Goal: Task Accomplishment & Management: Manage account settings

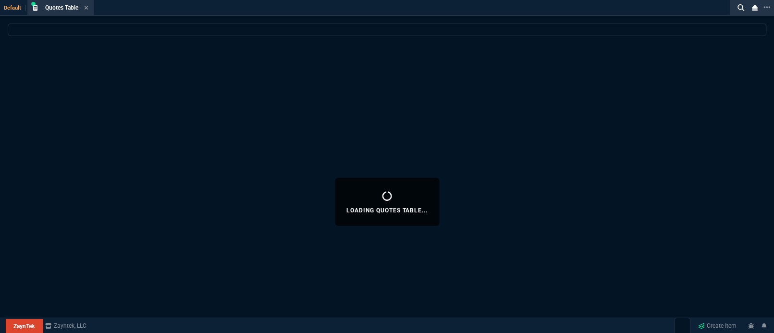
select select "5: [PERSON_NAME]"
select select
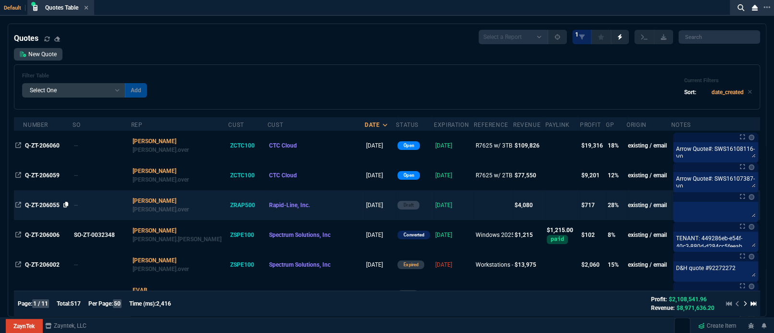
click at [67, 207] on icon at bounding box center [65, 205] width 5 height 6
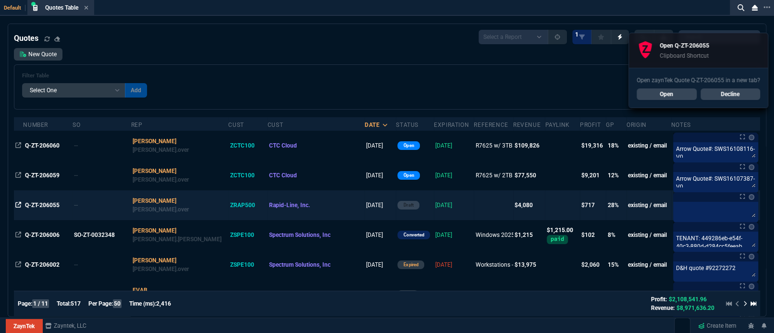
click at [19, 206] on icon at bounding box center [18, 205] width 6 height 6
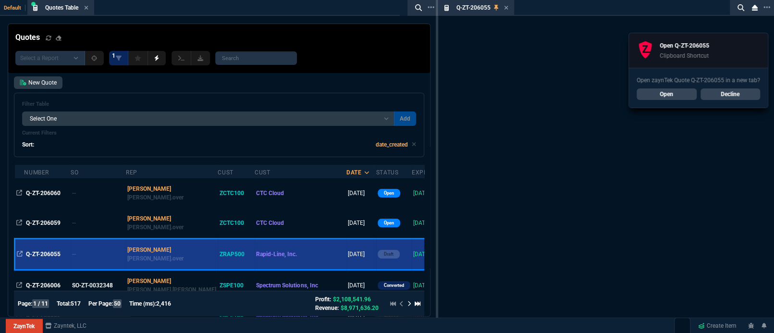
click at [715, 97] on link "Decline" at bounding box center [731, 94] width 60 height 12
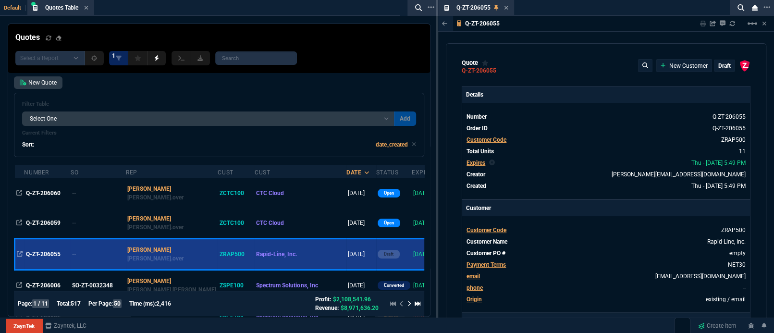
type input "69"
type input "100"
type input "406"
type input "41"
type input "120"
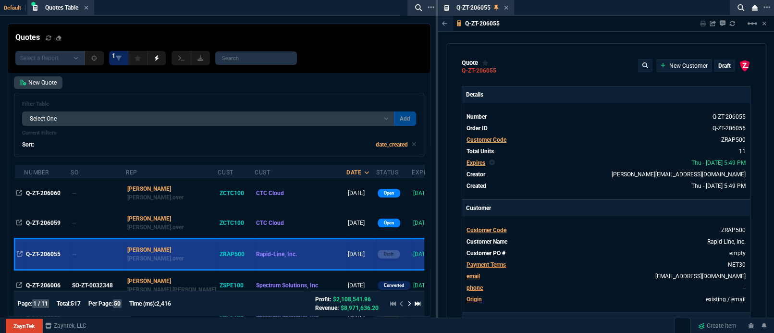
type input "966"
type input "10"
type input "384"
type input "35"
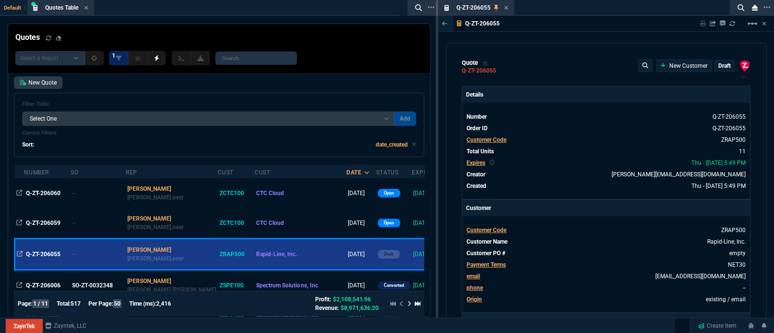
type input "135"
type input "1325"
type input "9"
type input "44"
type input "1959"
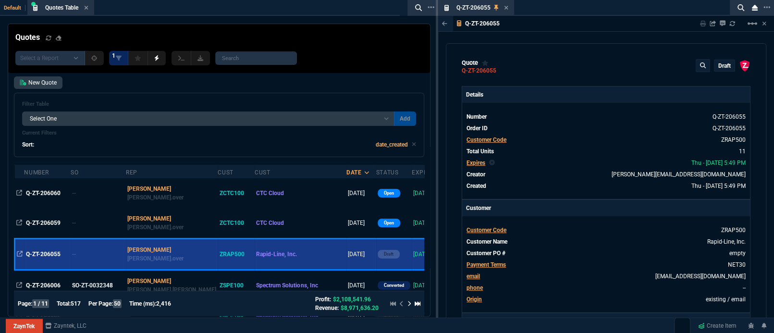
type input "64"
type input "69"
type input "74"
type input "71"
type input "74"
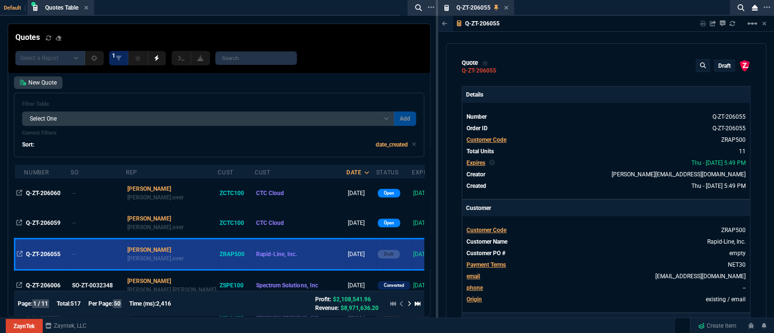
drag, startPoint x: 470, startPoint y: 10, endPoint x: 258, endPoint y: 10, distance: 212.5
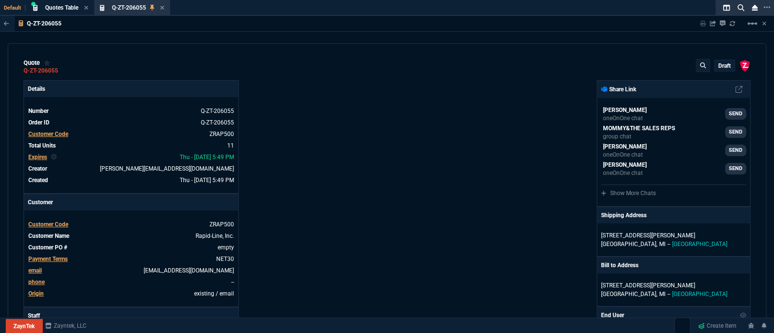
type input "69"
type input "100"
type input "41"
type input "120"
type input "10"
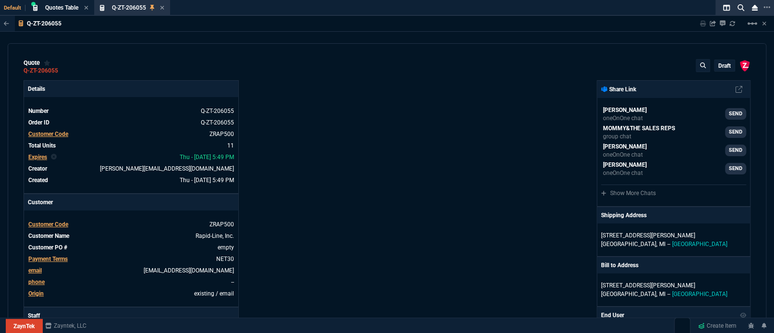
type input "10"
type input "35"
type input "135"
type input "9"
type input "44"
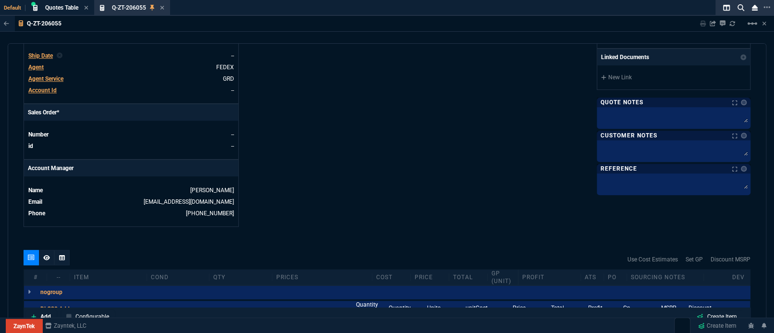
type input "406"
type input "966"
type input "384"
type input "1325"
type input "1959"
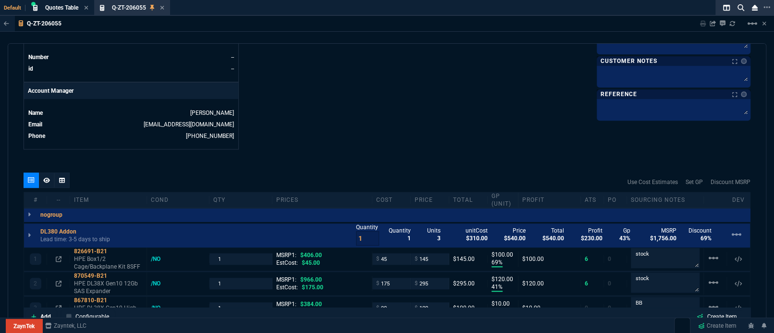
type input "64"
type input "69"
type input "74"
type input "71"
type input "74"
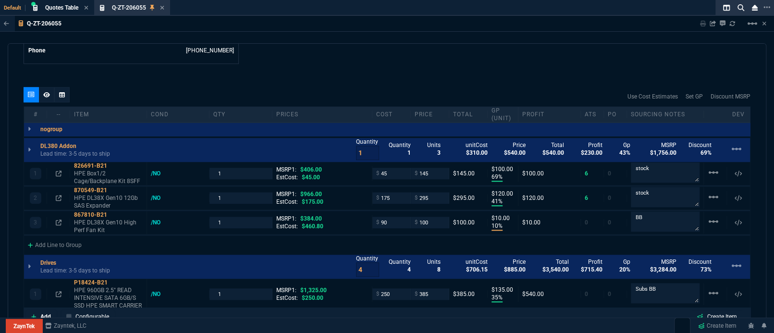
scroll to position [598, 0]
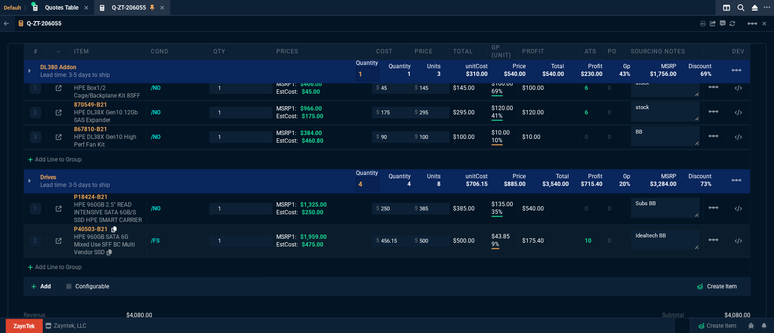
click at [114, 227] on icon at bounding box center [114, 229] width 5 height 6
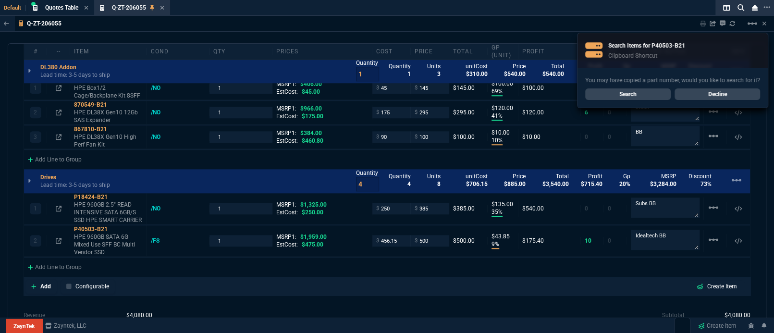
drag, startPoint x: 458, startPoint y: 299, endPoint x: 238, endPoint y: 271, distance: 221.0
click at [457, 299] on div "quote Q-ZT-206055 draft ZaynTek, LLC [STREET_ADDRESS] Details Number Q-ZT-20605…" at bounding box center [387, 184] width 759 height 283
click at [92, 239] on p "HPE 960GB SATA 6G Mixed Use SFF BC Multi Vendor SSD" at bounding box center [108, 244] width 69 height 23
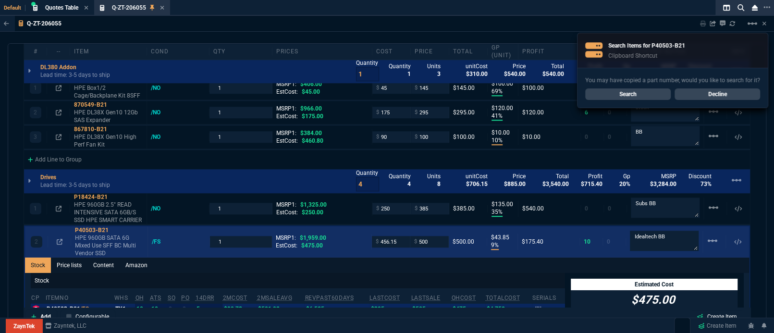
scroll to position [684, 0]
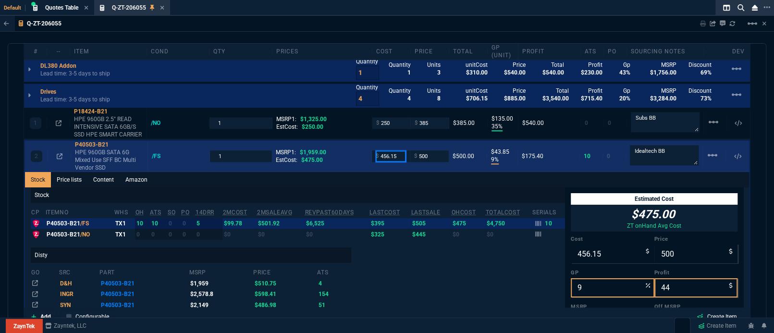
click at [397, 156] on input "456.15" at bounding box center [391, 155] width 30 height 11
type input "475"
type input "5"
type input "25"
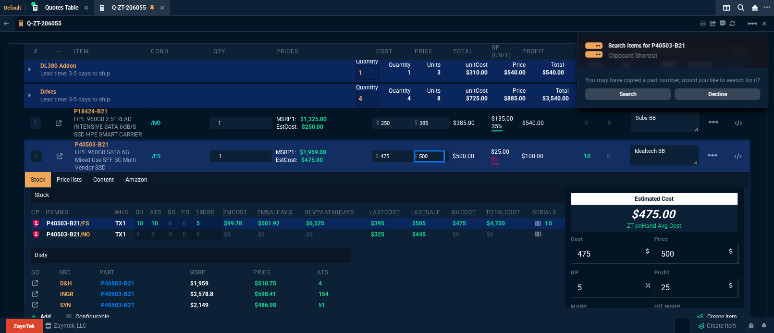
click at [434, 151] on input "500" at bounding box center [429, 155] width 30 height 11
type input "550"
type input "14"
type input "75"
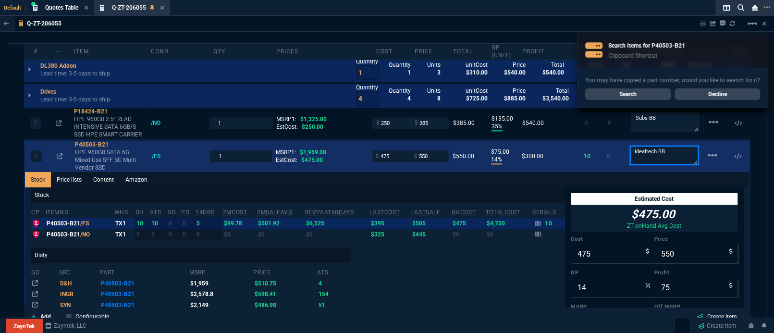
type input "72"
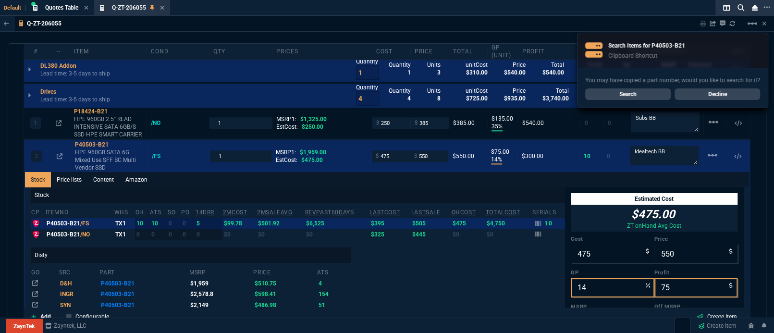
click at [758, 163] on div "quote Q-ZT-206055 draft ZaynTek, LLC [STREET_ADDRESS] Details Number Q-ZT-20605…" at bounding box center [387, 184] width 759 height 283
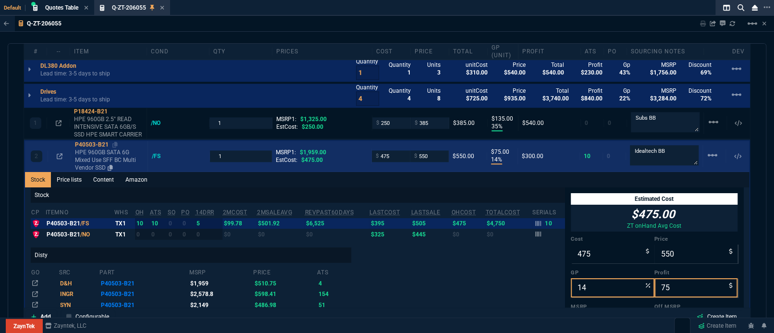
click at [88, 152] on p "HPE 960GB SATA 6G Mixed Use SFF BC Multi Vendor SSD" at bounding box center [109, 160] width 69 height 23
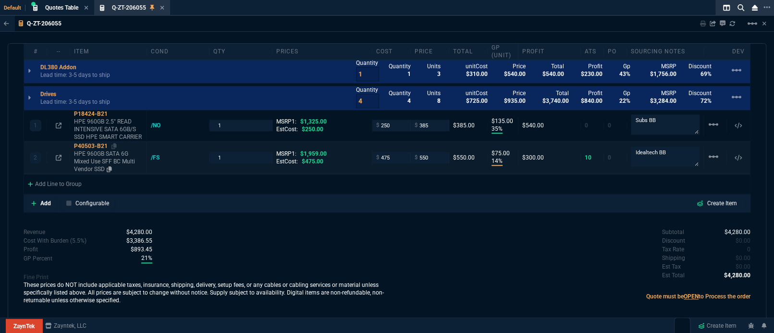
scroll to position [679, 0]
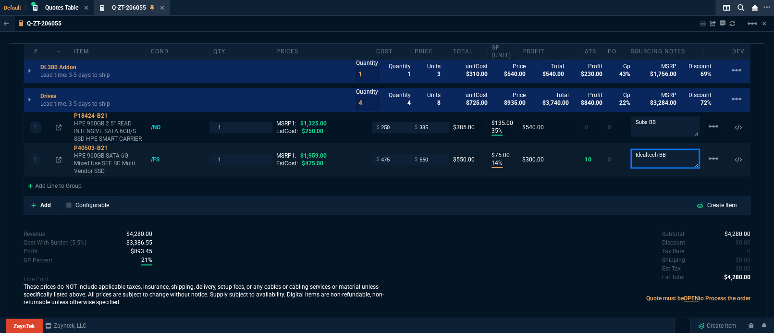
click at [677, 156] on textarea "Idealtech BB" at bounding box center [665, 158] width 69 height 19
type textarea "Idealtech / Tergum BB"
click at [550, 248] on div "Subtotal $4,280.00 Discount $0.00 Tax Rate 0 Shipping $0.00 Est Tax $0.00 Est T…" at bounding box center [569, 256] width 364 height 53
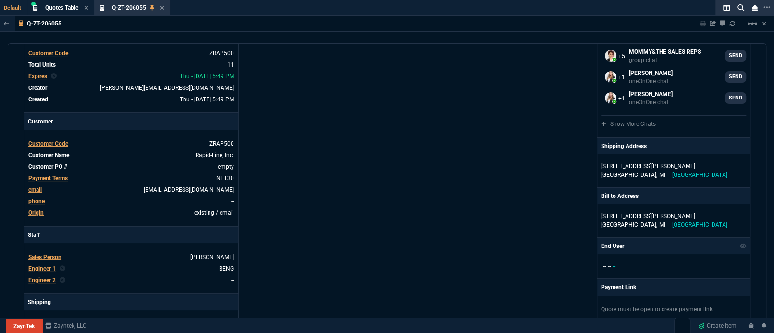
scroll to position [0, 0]
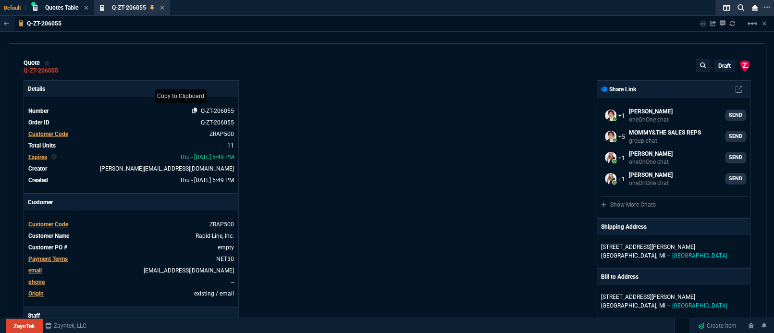
click at [197, 110] on nx-icon at bounding box center [196, 111] width 9 height 7
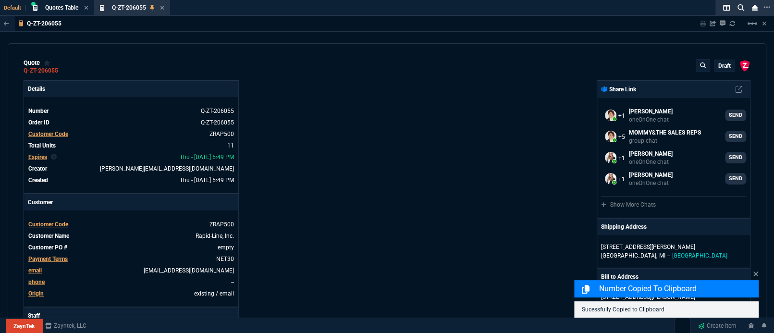
click at [722, 67] on p "draft" at bounding box center [725, 66] width 12 height 8
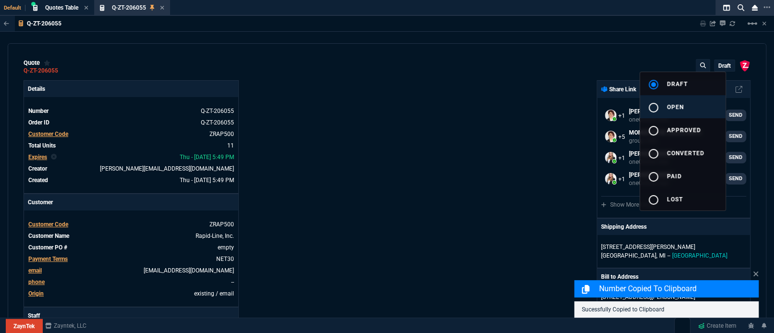
click at [695, 114] on button "radio_button_unchecked open" at bounding box center [683, 106] width 86 height 23
click at [455, 173] on div at bounding box center [387, 166] width 774 height 333
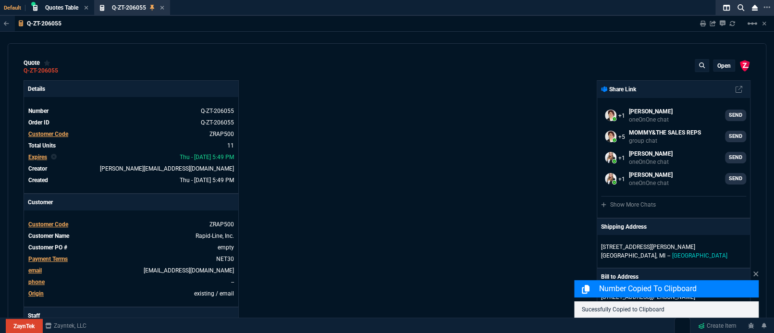
type input "69"
type input "100"
type input "41"
type input "120"
type input "10"
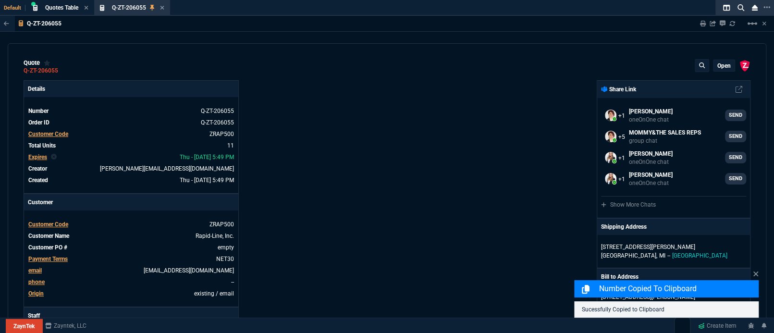
type input "10"
type input "35"
type input "135"
type input "14"
type input "75"
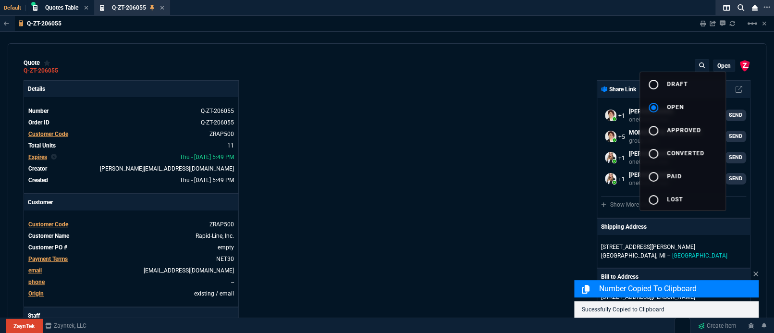
type input "64"
type input "69"
type input "74"
type input "71"
type input "72"
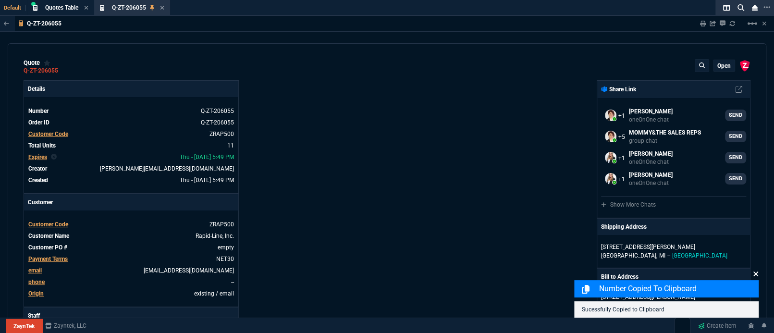
click at [756, 275] on icon at bounding box center [756, 274] width 6 height 8
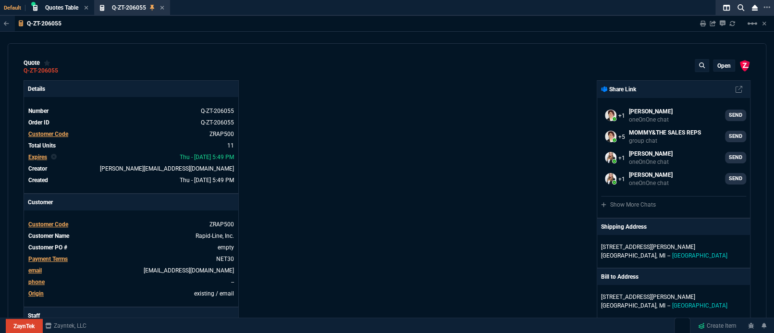
click at [399, 233] on div "ZaynTek, LLC [STREET_ADDRESS] Share Link Seti [PERSON_NAME] oneOnOne chat SEND …" at bounding box center [569, 328] width 364 height 496
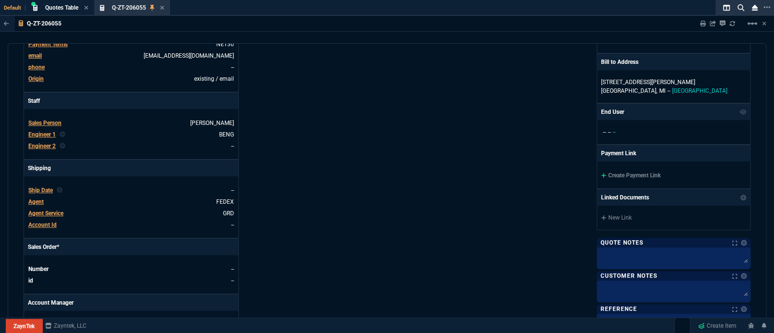
scroll to position [427, 0]
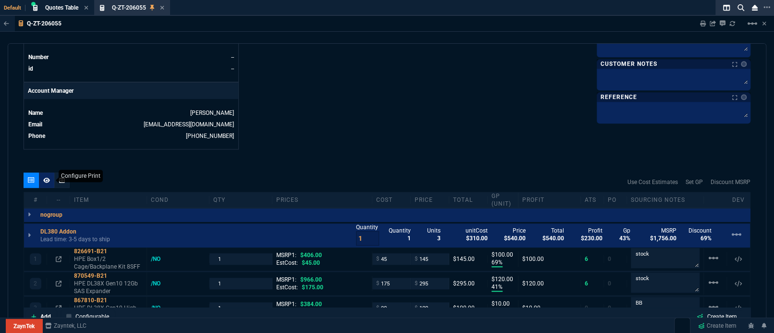
click at [50, 181] on div at bounding box center [46, 180] width 15 height 15
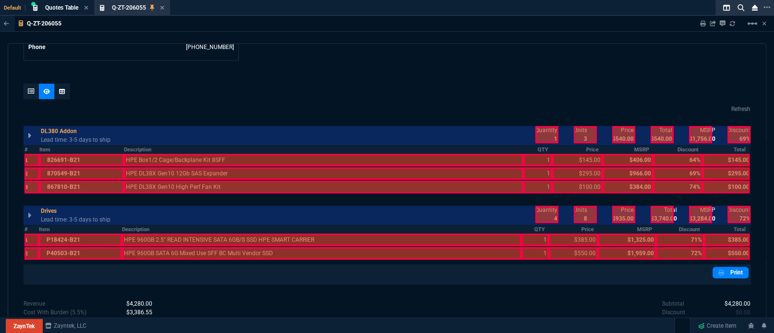
scroll to position [576, 0]
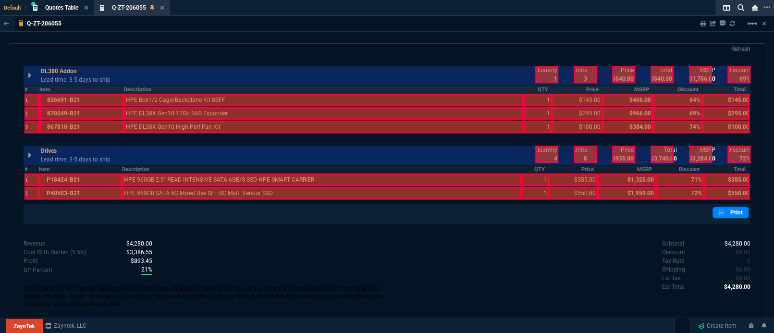
click at [28, 88] on th "#" at bounding box center [31, 90] width 15 height 8
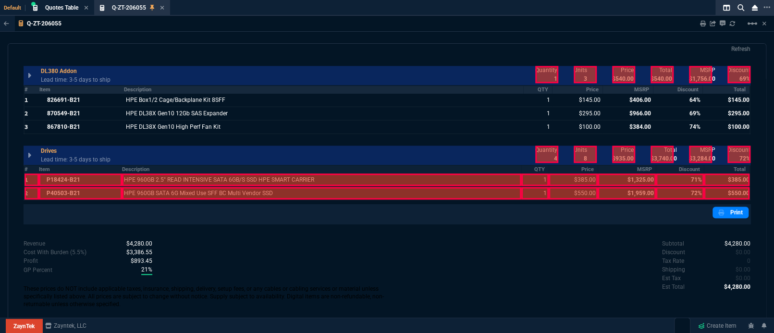
click at [61, 90] on th "Item" at bounding box center [81, 90] width 85 height 8
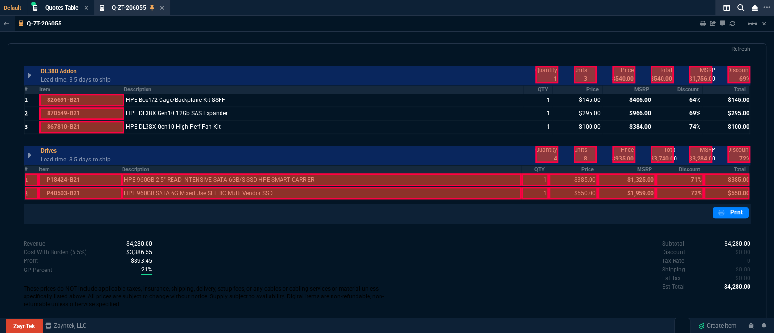
click at [28, 170] on th "#" at bounding box center [31, 169] width 15 height 8
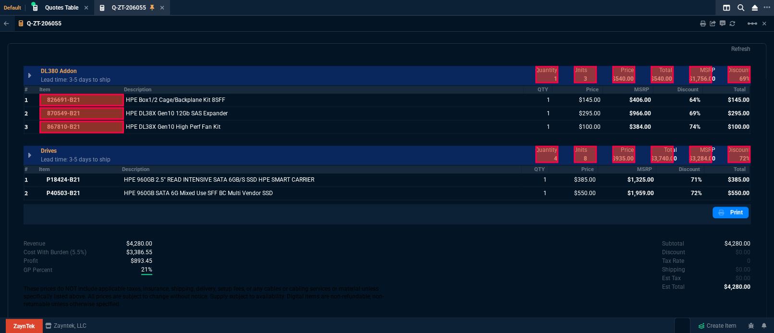
click at [60, 169] on th "Item" at bounding box center [80, 169] width 83 height 8
click at [634, 89] on th "MSRP" at bounding box center [628, 90] width 50 height 8
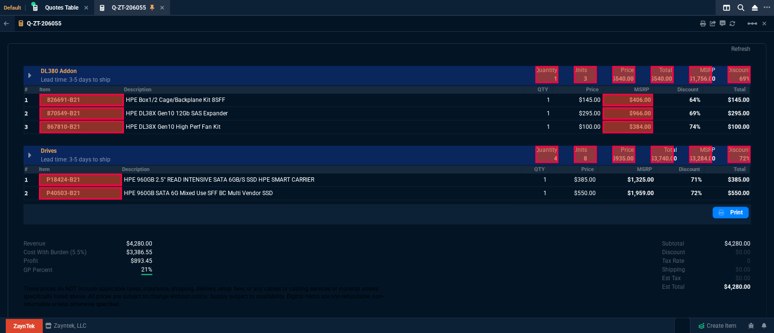
click at [696, 89] on th "Discount" at bounding box center [678, 90] width 50 height 8
click at [752, 89] on div "quote Q-ZT-206055 open ZaynTek, LLC [STREET_ADDRESS] Details Number Q-ZT-206055…" at bounding box center [387, 184] width 759 height 283
click at [734, 92] on th "Total" at bounding box center [727, 90] width 48 height 8
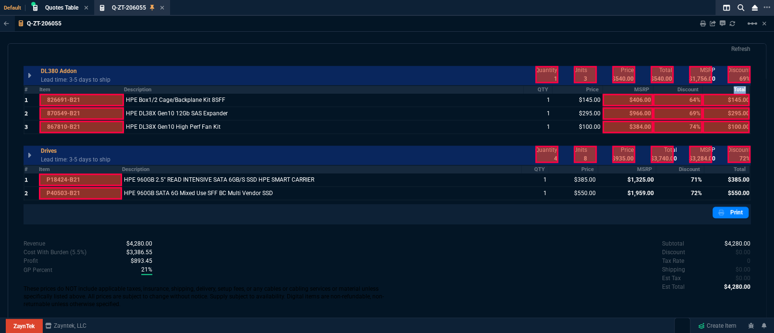
click at [734, 92] on th "Total" at bounding box center [727, 90] width 48 height 8
click at [742, 87] on th "Total" at bounding box center [727, 90] width 48 height 8
click at [661, 71] on div at bounding box center [662, 74] width 23 height 17
click at [708, 73] on p "MSRP" at bounding box center [702, 70] width 26 height 9
click at [700, 76] on div at bounding box center [700, 74] width 23 height 17
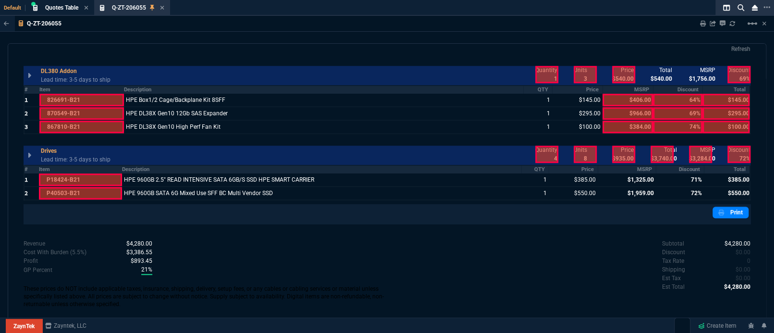
click at [733, 76] on div at bounding box center [739, 74] width 23 height 17
click at [694, 156] on div at bounding box center [700, 154] width 23 height 17
click at [741, 155] on div at bounding box center [739, 154] width 23 height 17
click at [690, 155] on div at bounding box center [700, 154] width 23 height 17
click at [738, 155] on div at bounding box center [739, 154] width 23 height 17
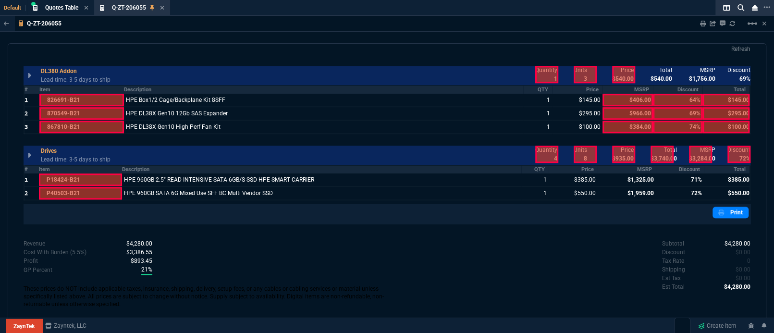
click at [659, 156] on div at bounding box center [662, 154] width 23 height 17
drag, startPoint x: 701, startPoint y: 155, endPoint x: 712, endPoint y: 155, distance: 11.5
click at [705, 155] on div at bounding box center [700, 154] width 23 height 17
click at [749, 155] on div "quote Q-ZT-206055 open ZaynTek, LLC [STREET_ADDRESS] Details Number Q-ZT-206055…" at bounding box center [387, 184] width 759 height 283
click at [742, 156] on div at bounding box center [739, 154] width 23 height 17
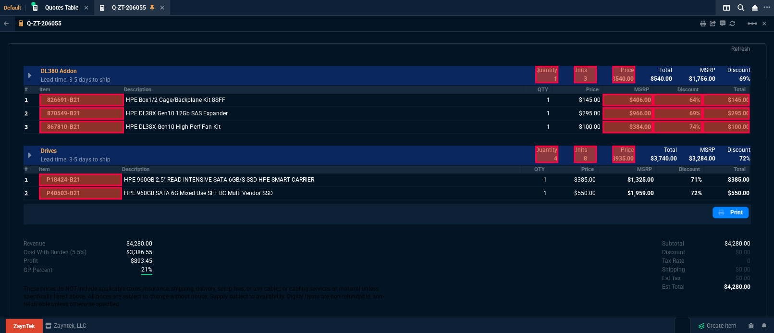
click at [640, 168] on th "MSRP" at bounding box center [627, 169] width 58 height 8
click at [688, 167] on th "Discount" at bounding box center [680, 169] width 48 height 8
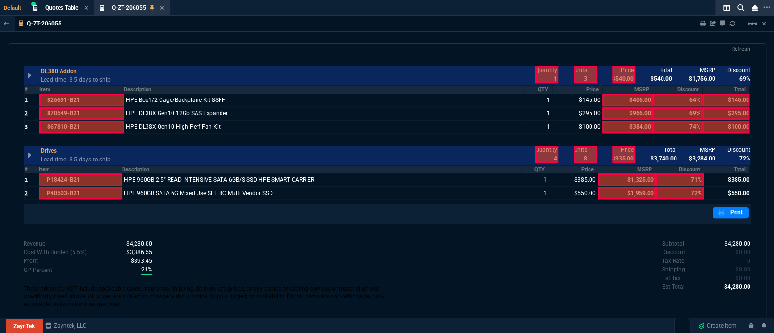
click at [739, 170] on th "Total" at bounding box center [727, 169] width 46 height 8
click at [728, 89] on th "Total" at bounding box center [727, 90] width 48 height 8
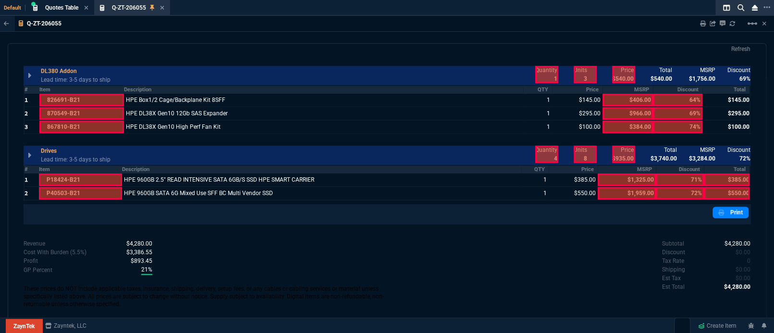
click at [728, 89] on th "Total" at bounding box center [727, 90] width 48 height 8
click at [733, 167] on th "Total" at bounding box center [727, 169] width 46 height 8
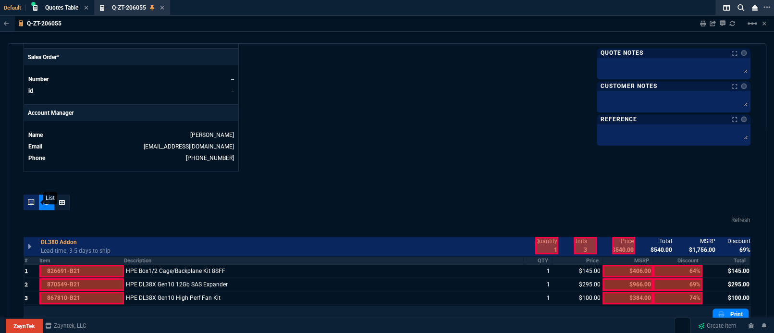
click at [34, 206] on div at bounding box center [31, 202] width 15 height 15
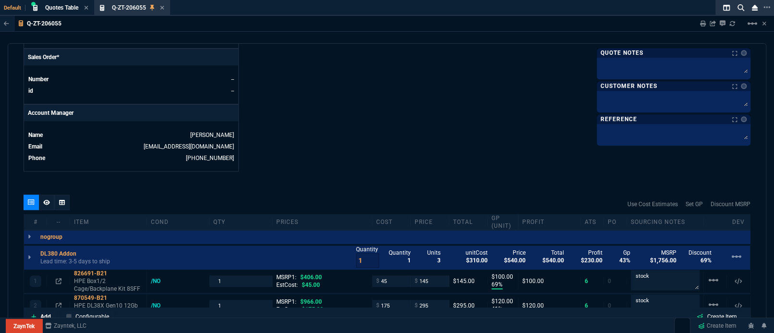
type input "69"
type input "100"
type input "41"
type input "120"
type input "10"
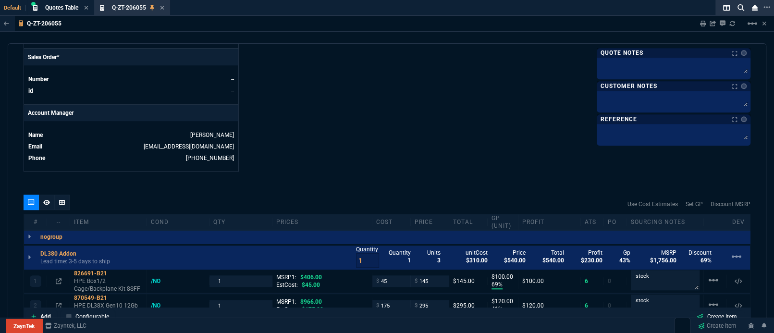
type input "10"
type input "35"
type input "135"
type input "14"
type input "75"
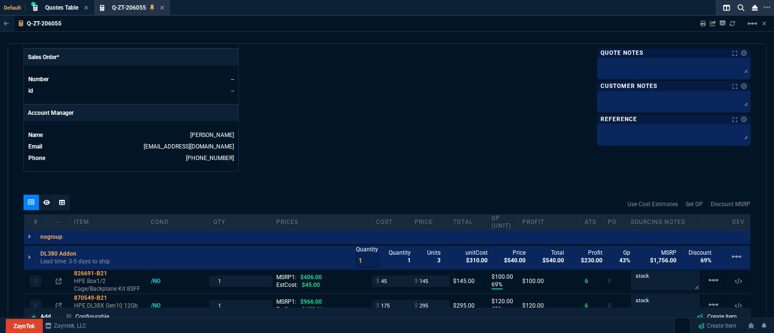
type input "64"
type input "69"
type input "74"
type input "71"
type input "72"
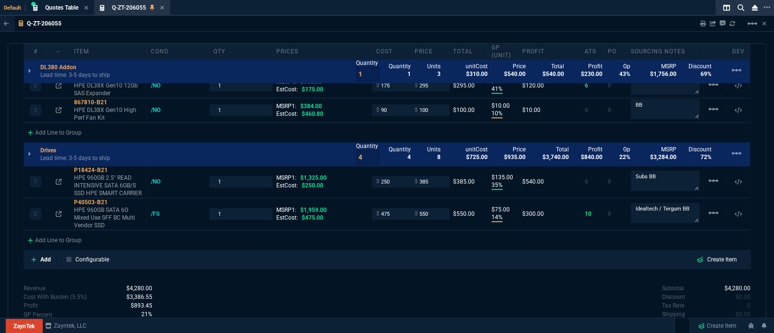
scroll to position [677, 0]
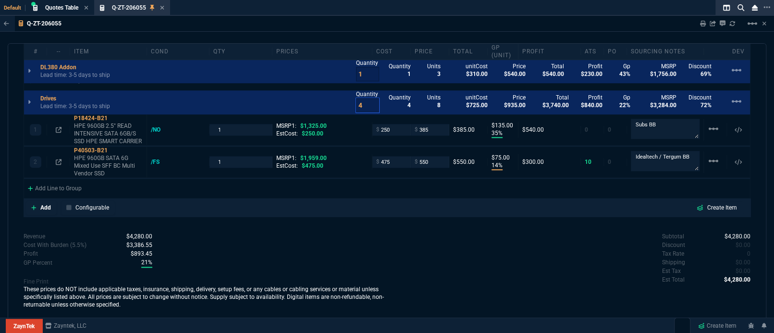
click at [364, 104] on input "4" at bounding box center [367, 105] width 23 height 14
type input "4"
type input "1"
click at [223, 135] on div "1 P18424-B21 HPE 960GB 2.5" READ INTENSIVE SATA 6GB/S SSD HPE SMART CARRIER /NO…" at bounding box center [387, 129] width 726 height 31
click at [227, 130] on input "1" at bounding box center [240, 129] width 54 height 11
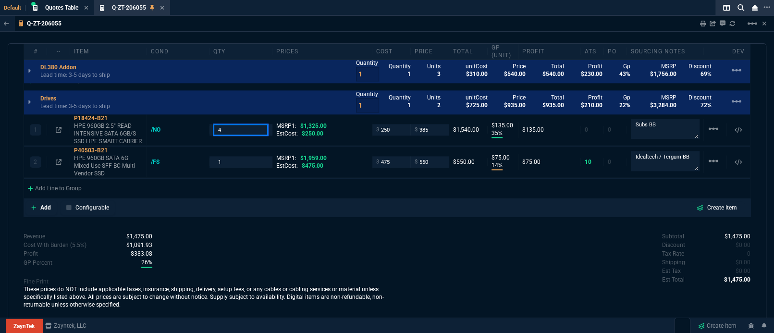
type input "4"
click at [260, 229] on div "quote Q-ZT-206055 open ZaynTek, LLC [STREET_ADDRESS] Details Number Q-ZT-206055…" at bounding box center [387, 184] width 759 height 283
click at [233, 160] on input "1" at bounding box center [240, 161] width 54 height 11
type input "4"
click at [255, 238] on div "Revenue $2,630.00 Cost $1,785.00 Cost With Burden (5.5%) $1,883.18 Profit $746.…" at bounding box center [206, 270] width 364 height 76
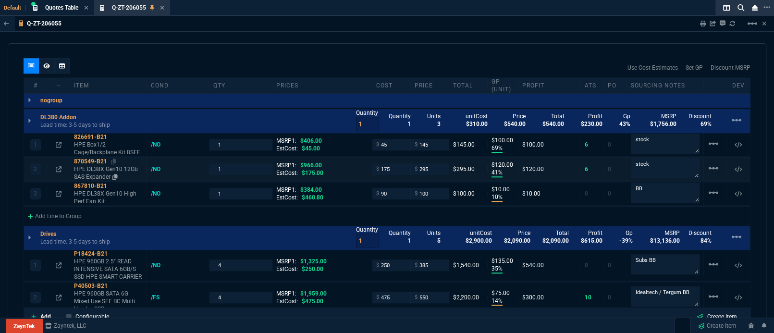
scroll to position [506, 0]
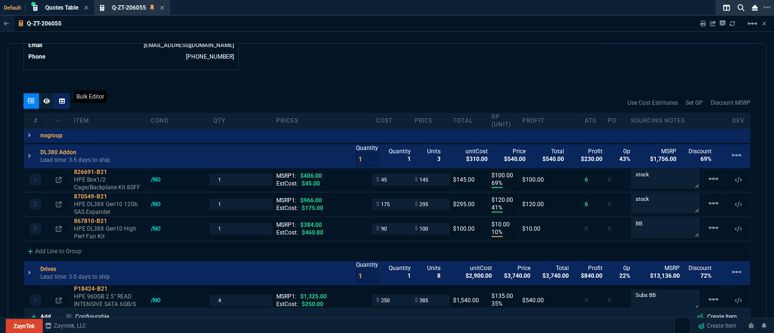
click at [51, 102] on div at bounding box center [46, 100] width 15 height 15
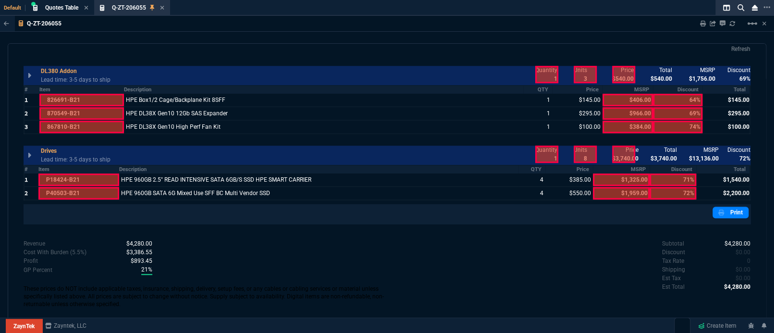
scroll to position [319, 0]
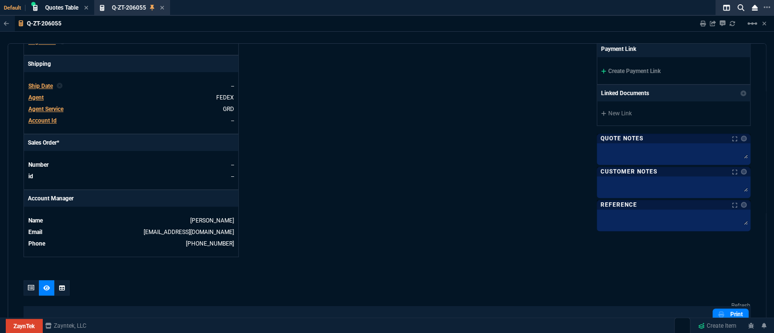
click at [617, 193] on div at bounding box center [674, 187] width 154 height 22
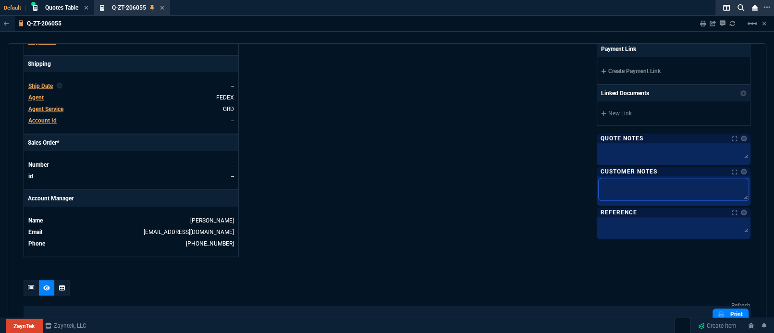
click at [616, 190] on textarea at bounding box center [674, 189] width 150 height 22
type textarea "L"
type textarea "Le"
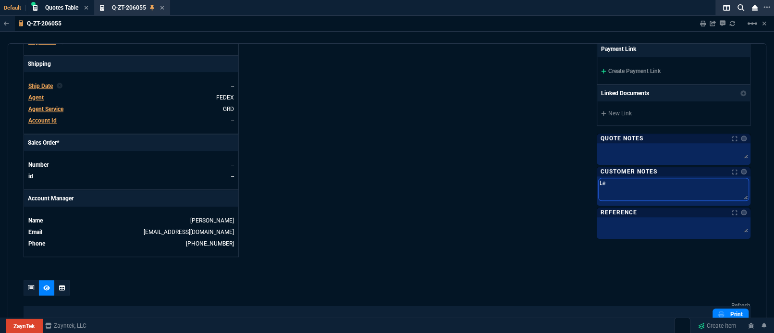
type textarea "Lea"
type textarea "Lead"
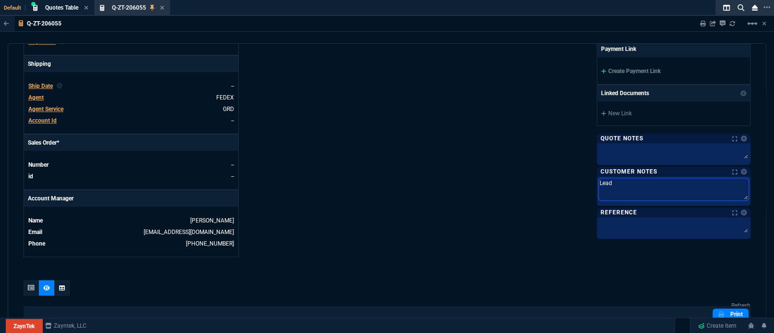
type textarea "Lead"
type textarea "Lead t"
type textarea "Lead ti"
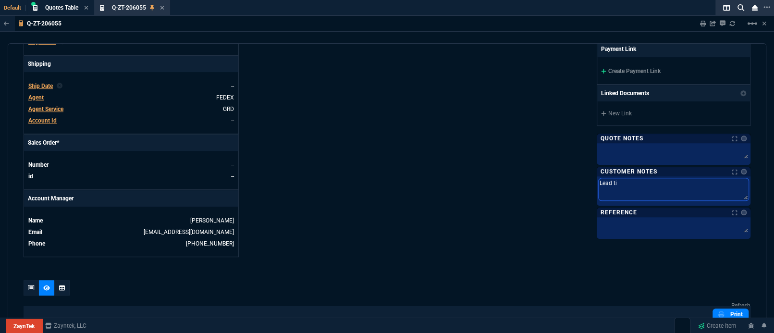
type textarea "Lead [PERSON_NAME]"
type textarea "Lead time"
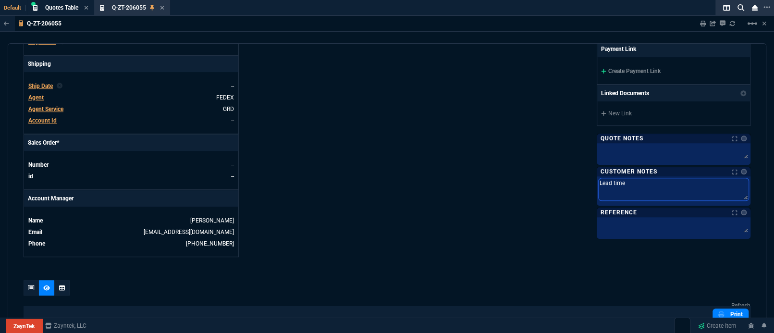
type textarea "Lead time"
type textarea "Lead time t"
type textarea "Lead time to"
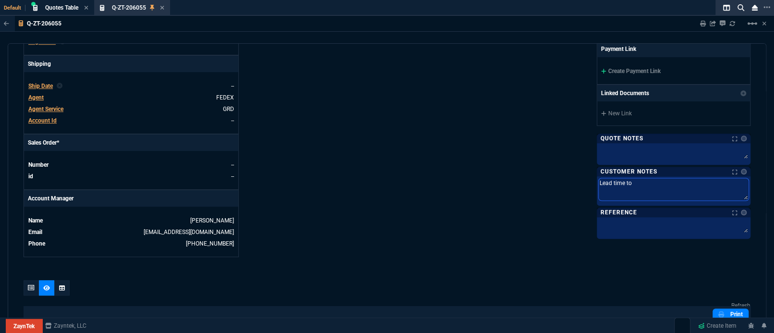
type textarea "Lead time to"
type textarea "Lead time to s"
type textarea "Lead time to sh"
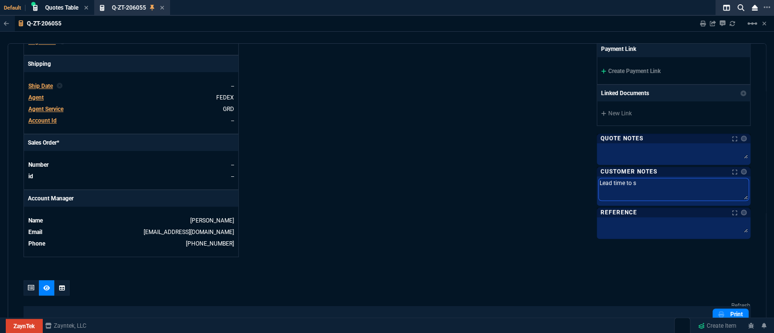
type textarea "Lead time to sh"
type textarea "Lead time to shi"
type textarea "Lead time to ship"
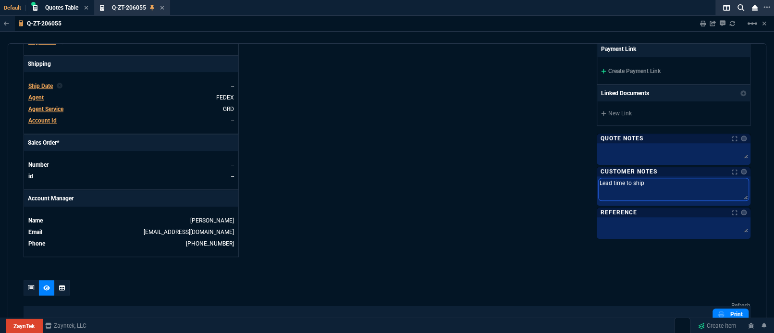
type textarea "Lead time to ship"
type textarea "Lead time to ship i"
type textarea "Lead time to ship is"
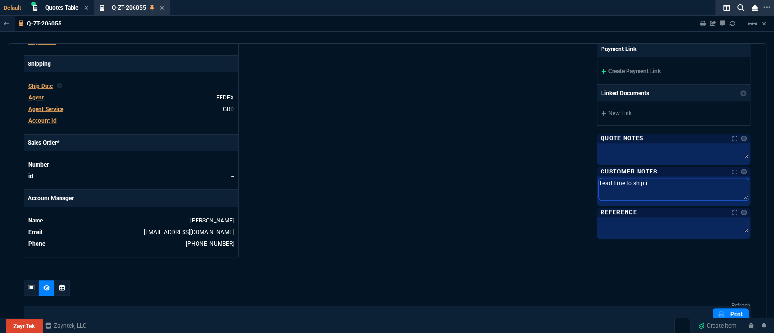
type textarea "Lead time to ship is"
type textarea "Lead time to ship is 4"
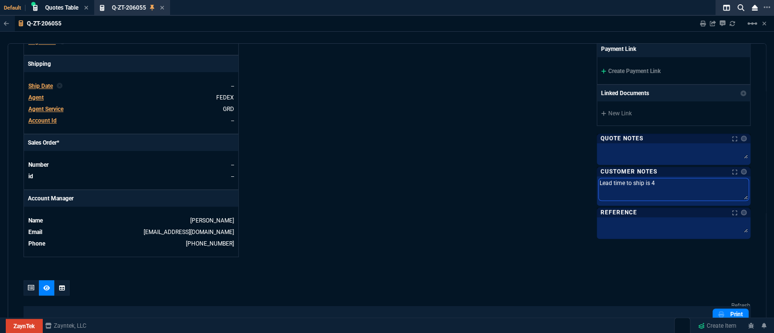
type textarea "Lead time to ship is"
type textarea "Lead time to ship is 3"
type textarea "Lead time to ship is 35"
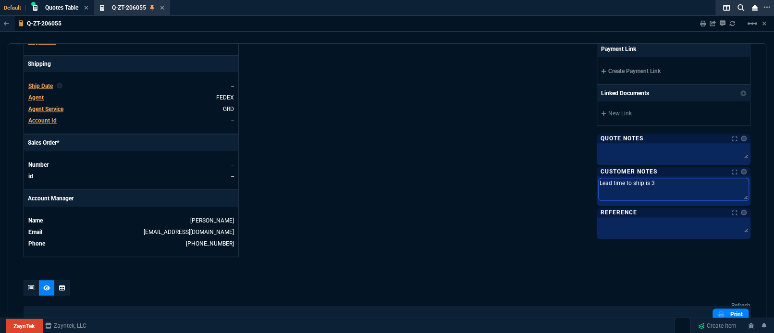
type textarea "Lead time to ship is 35"
type textarea "Lead time to ship is 3"
type textarea "Lead time to ship is 3-"
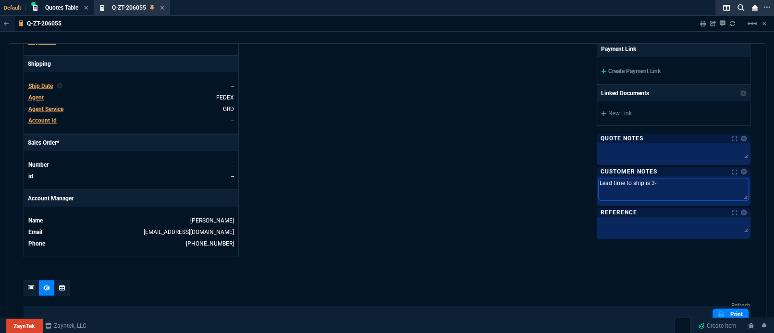
type textarea "Lead time to ship is 3-5"
type textarea "Lead time to ship is 3-5 b"
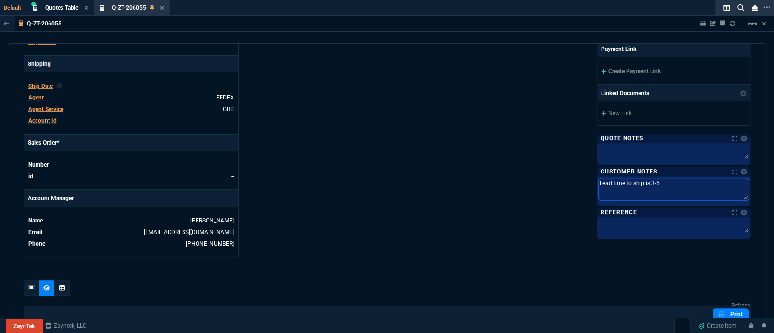
type textarea "Lead time to ship is 3-5 b"
type textarea "Lead time to ship is 3-5 bu"
type textarea "Lead time to ship is 3-5 bus"
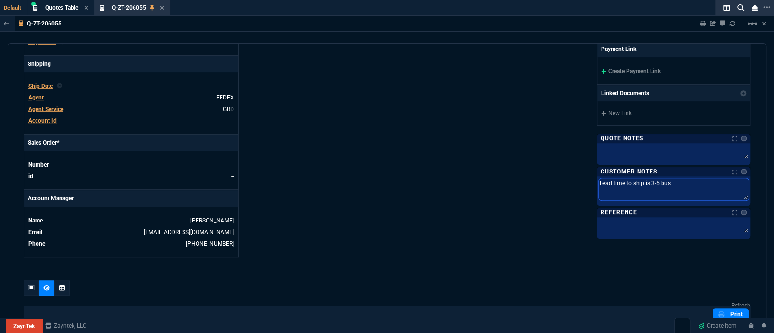
type textarea "Lead time to ship is 3-5 busi"
type textarea "Lead time to ship is 3-5 busin"
type textarea "Lead time to ship is 3-5 busine"
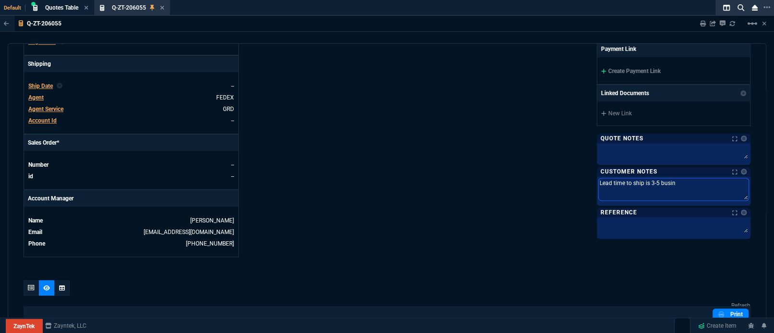
type textarea "Lead time to ship is 3-5 busine"
type textarea "Lead time to ship is 3-5 busines"
type textarea "Lead time to ship is 3-5 business"
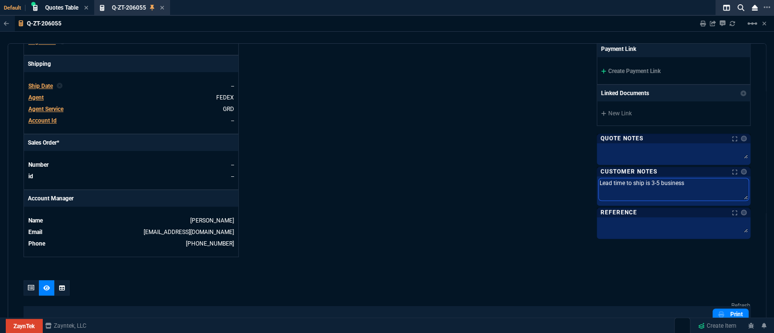
type textarea "Lead time to ship is 3-5 business"
type textarea "Lead time to ship is 3-5 business d"
type textarea "Lead time to ship is 3-5 business da"
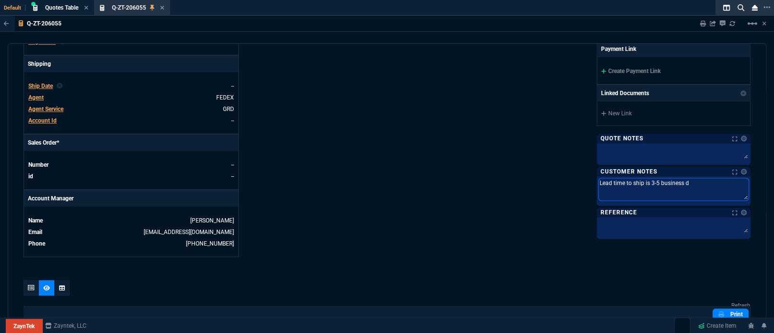
type textarea "Lead time to ship is 3-5 business da"
type textarea "Lead time to ship is 3-5 business day"
type textarea "Lead time to ship is 3-5 business days"
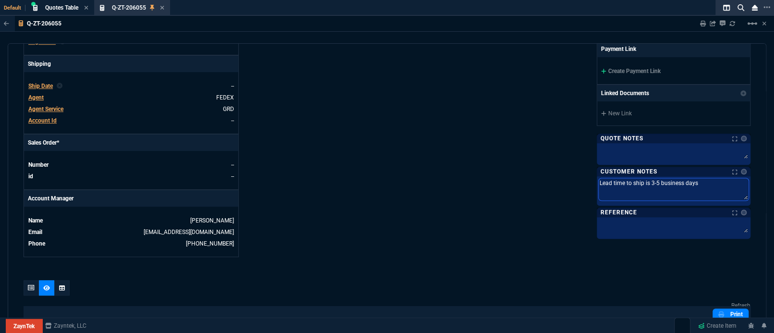
type textarea "Lead time to ship is 3-5 business days"
type textarea "Lead time to ship is 3-5 business days f"
type textarea "Lead time to ship is 3-5 business days fr"
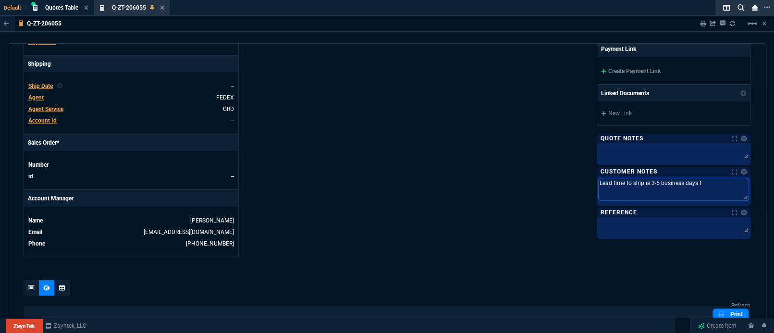
type textarea "Lead time to ship is 3-5 business days fr"
type textarea "Lead time to ship is 3-5 business days fro"
type textarea "Lead time to ship is 3-5 business days from"
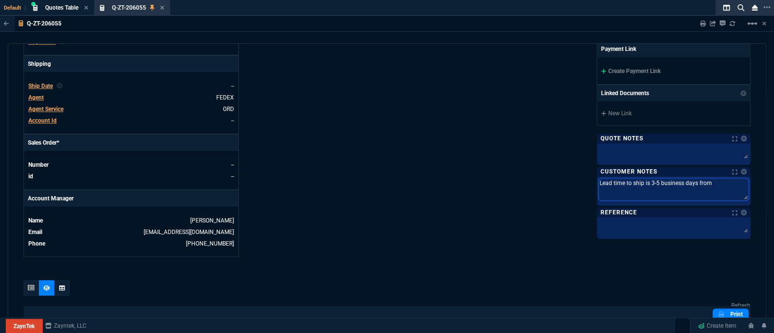
type textarea "Lead time to ship is 3-5 business days from"
type textarea "Lead time to ship is 3-5 business days from o"
type textarea "Lead time to ship is 3-5 business days from or"
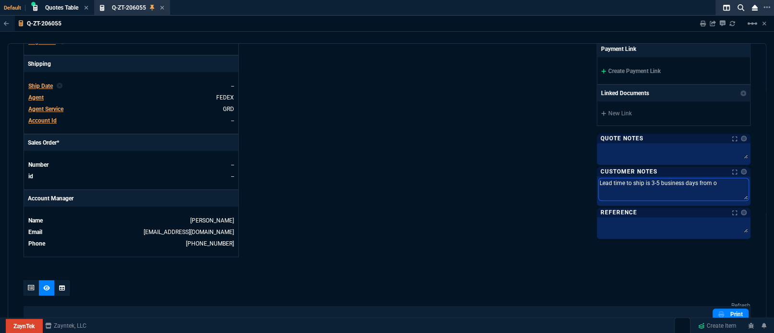
type textarea "Lead time to ship is 3-5 business days from or"
type textarea "Lead time to ship is 3-5 business days from ord"
type textarea "Lead time to ship is 3-5 business days from orde"
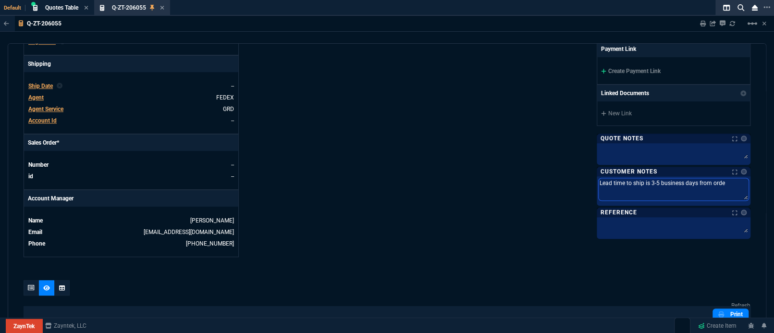
type textarea "Lead time to ship is 3-5 business days from order"
type textarea "Lead time to ship is 3-5 business days from order."
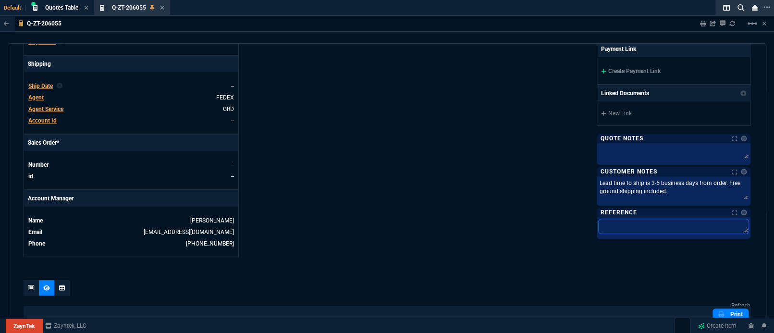
click at [620, 223] on textarea at bounding box center [674, 226] width 150 height 14
click at [498, 209] on div "ZaynTek, LLC [STREET_ADDRESS] Share Link Seti [PERSON_NAME] oneOnOne chat SEND …" at bounding box center [569, 9] width 364 height 496
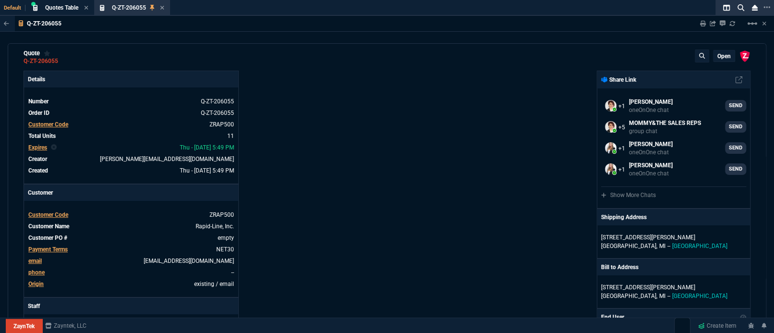
scroll to position [0, 0]
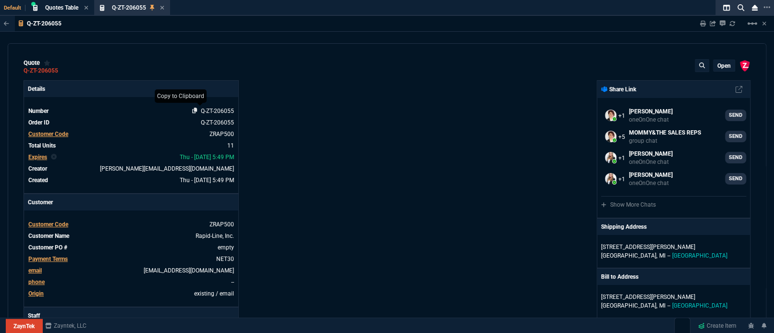
click at [195, 110] on icon at bounding box center [194, 111] width 5 height 6
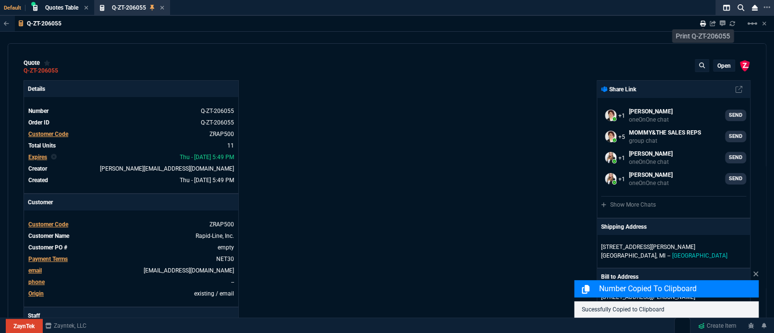
click at [703, 25] on icon at bounding box center [703, 24] width 6 height 6
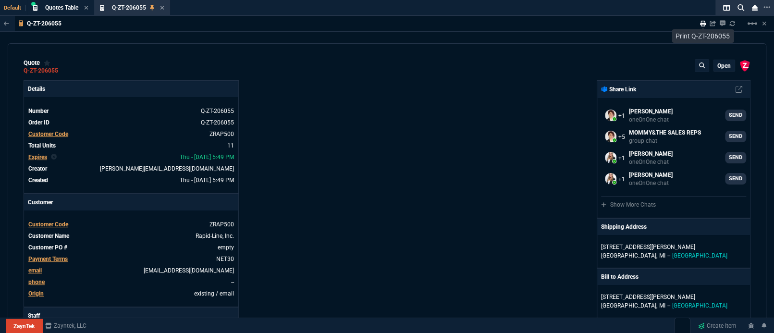
drag, startPoint x: 701, startPoint y: 17, endPoint x: 701, endPoint y: 23, distance: 5.8
click at [701, 17] on div "Sharing Q-ZT-206055 Link Dev Link Share on Teams linear_scale" at bounding box center [728, 23] width 78 height 15
click at [701, 24] on icon at bounding box center [703, 24] width 6 height 6
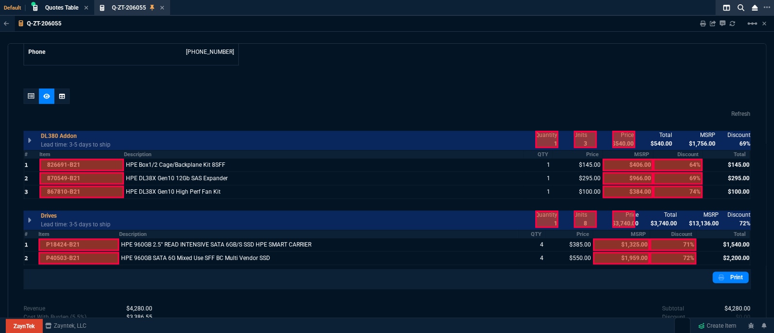
scroll to position [490, 0]
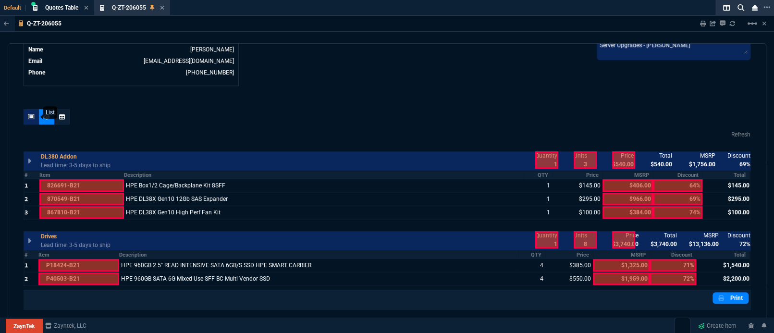
click at [28, 114] on icon at bounding box center [31, 117] width 7 height 6
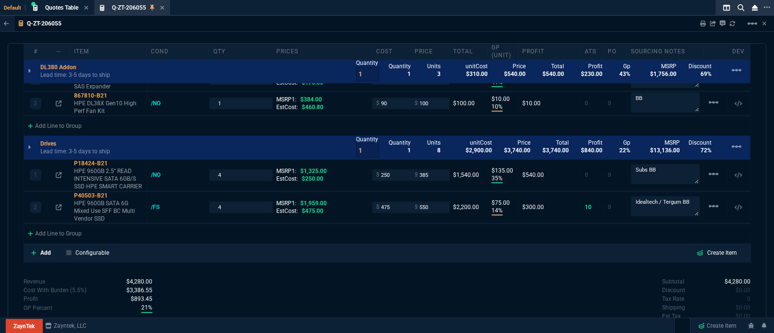
scroll to position [661, 0]
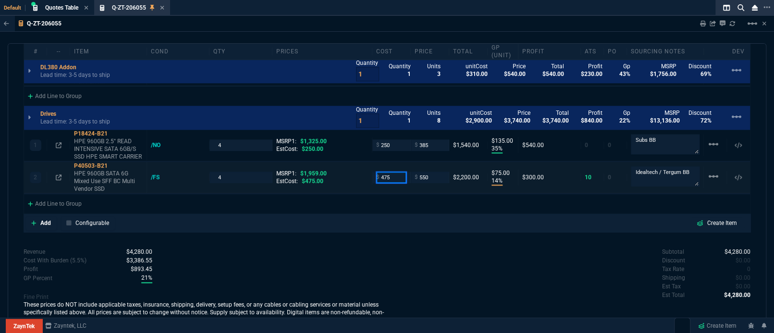
click at [377, 172] on input "475" at bounding box center [391, 177] width 30 height 11
click at [463, 233] on div "quote Q-ZT-206055 open ZaynTek, LLC [STREET_ADDRESS] Details Number Q-ZT-206055…" at bounding box center [387, 184] width 759 height 283
click at [164, 4] on nx-icon at bounding box center [162, 8] width 4 height 8
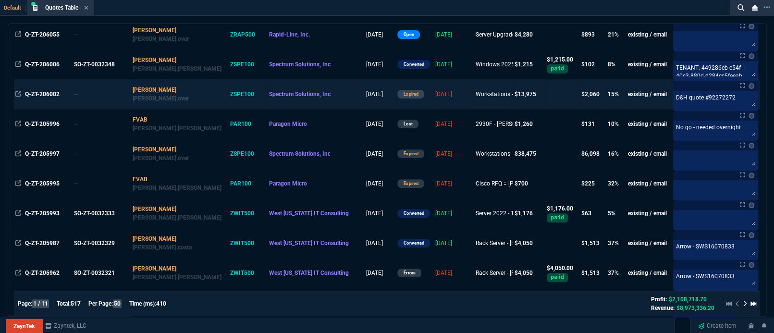
scroll to position [256, 0]
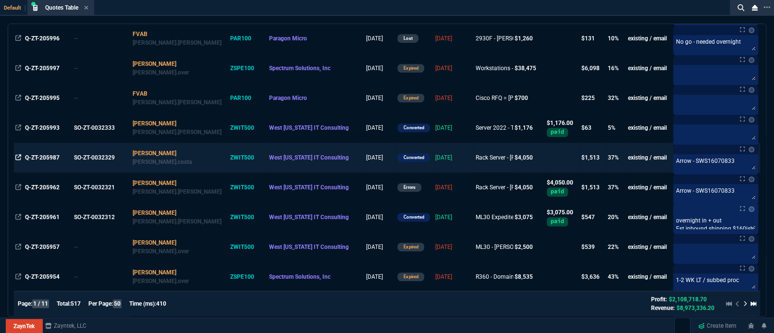
click at [18, 156] on icon at bounding box center [18, 157] width 6 height 6
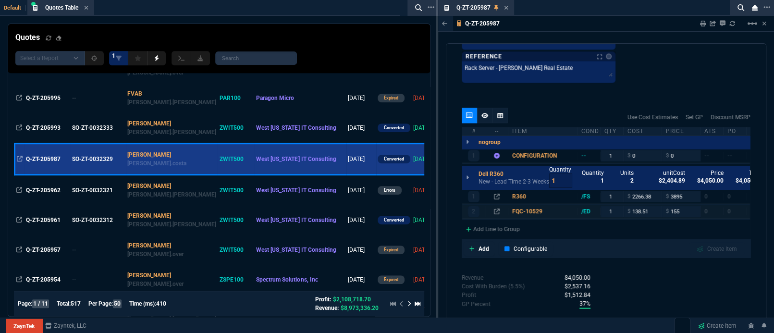
scroll to position [940, 0]
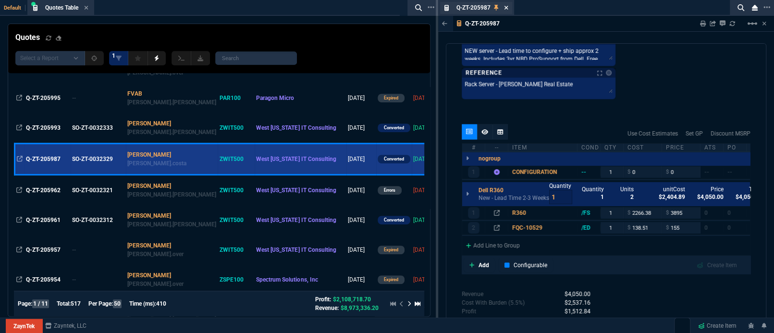
click at [508, 7] on icon at bounding box center [506, 8] width 4 height 6
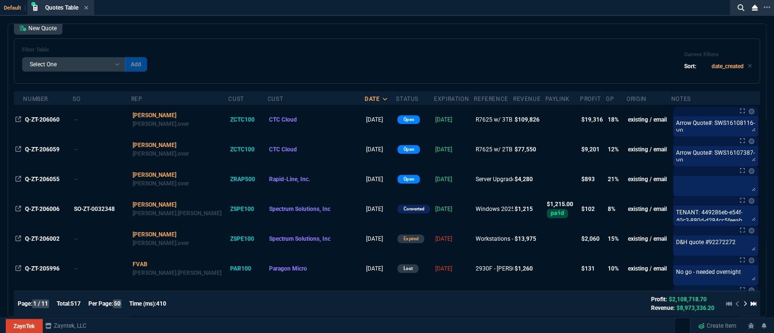
scroll to position [0, 0]
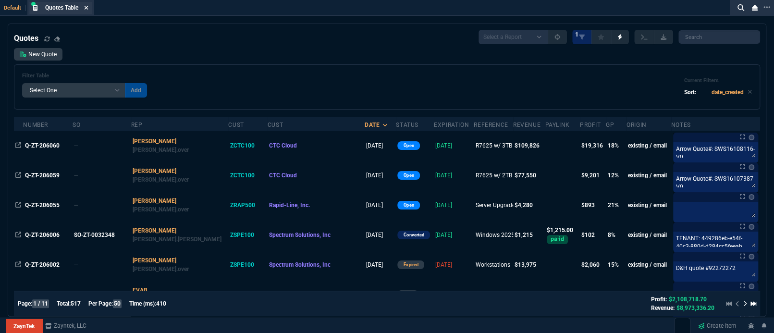
click at [87, 10] on icon at bounding box center [86, 8] width 4 height 6
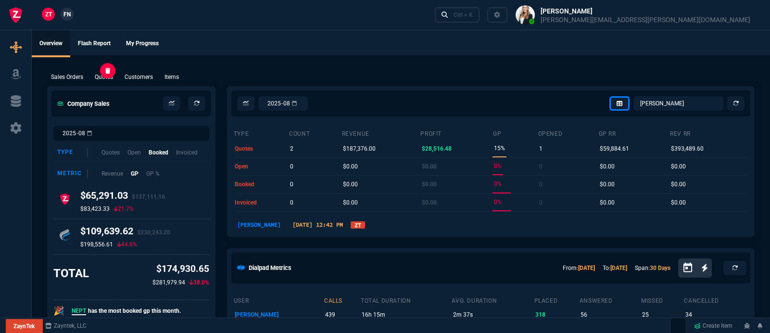
click at [111, 79] on p "Quotes" at bounding box center [104, 77] width 18 height 9
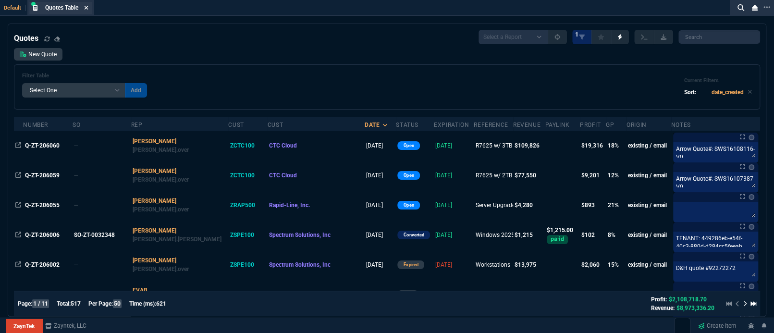
click at [87, 7] on icon at bounding box center [87, 8] width 4 height 4
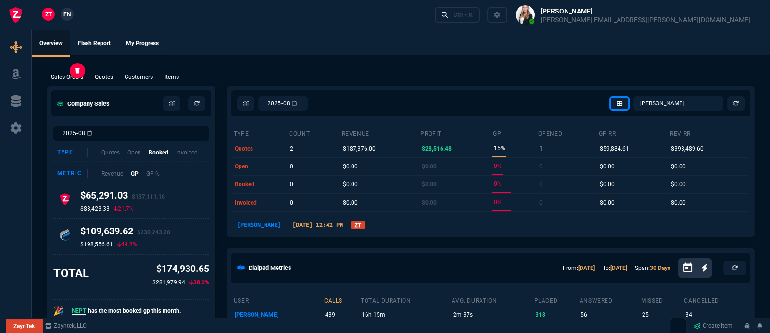
click at [66, 76] on p "Sales Orders" at bounding box center [67, 77] width 32 height 9
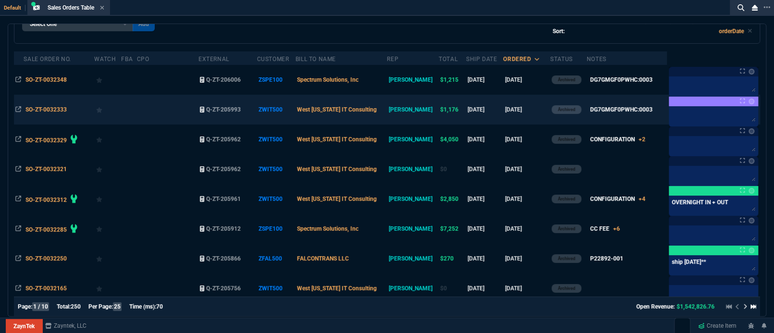
scroll to position [85, 0]
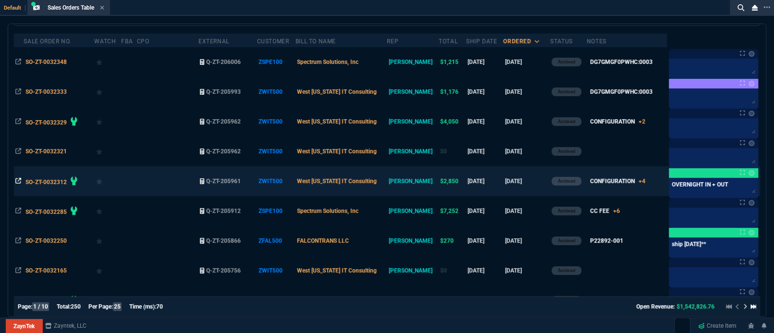
click at [19, 181] on icon at bounding box center [18, 181] width 6 height 6
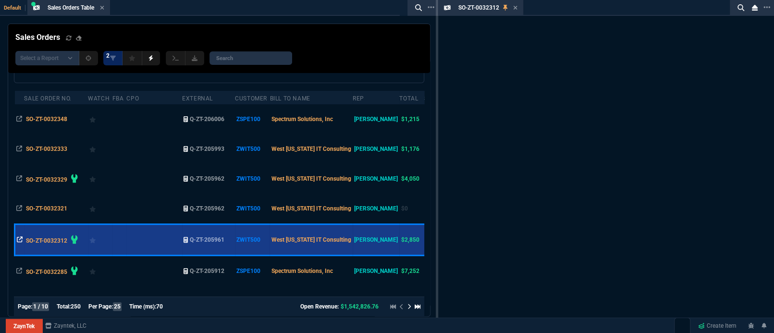
scroll to position [113, 0]
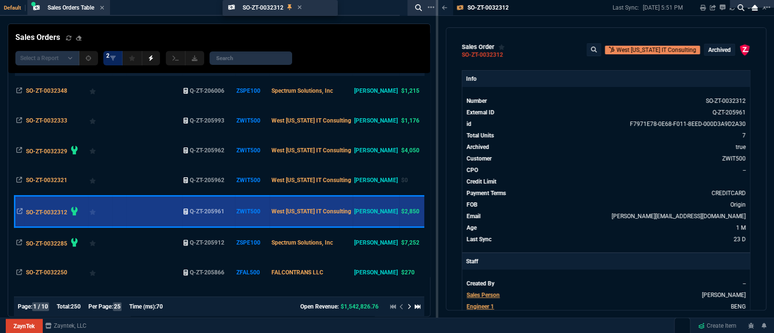
drag, startPoint x: 493, startPoint y: 7, endPoint x: 210, endPoint y: 11, distance: 283.1
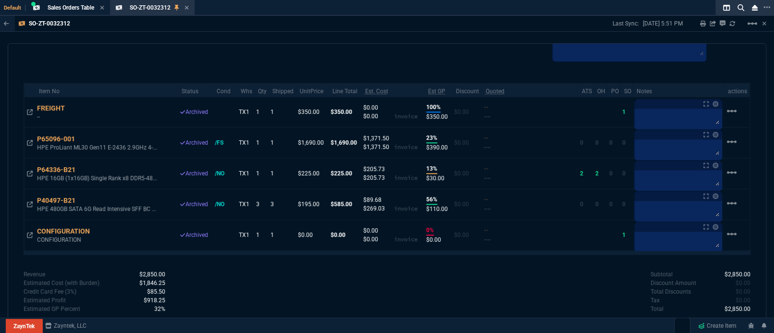
scroll to position [667, 0]
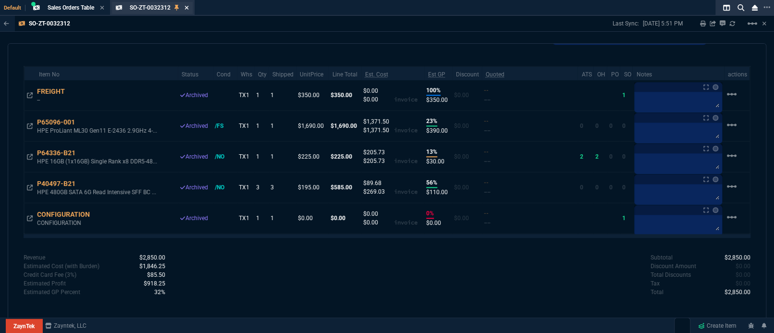
click at [189, 8] on icon at bounding box center [187, 8] width 4 height 6
